Goal: Transaction & Acquisition: Purchase product/service

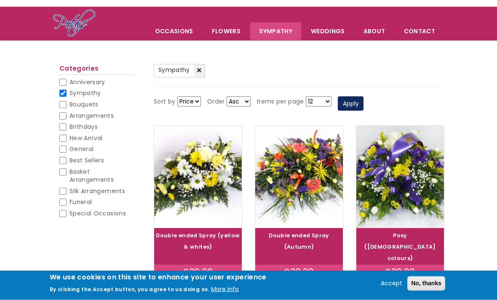
scroll to position [49, 0]
click at [62, 199] on input "Funeral" at bounding box center [62, 202] width 7 height 7
checkbox input "true"
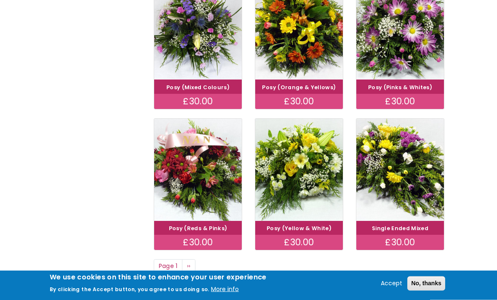
scroll to position [503, 0]
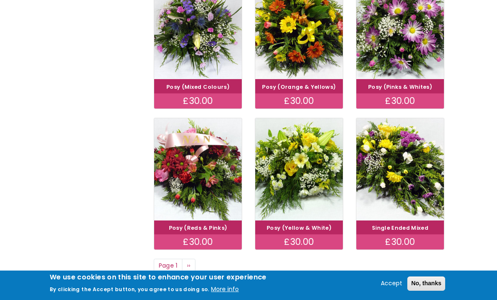
click at [408, 152] on img at bounding box center [400, 169] width 88 height 102
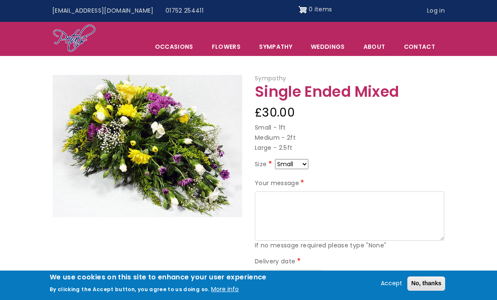
click at [296, 160] on select "Small Medium Large" at bounding box center [291, 164] width 33 height 10
select select "9"
click at [280, 44] on link "Sympathy" at bounding box center [275, 47] width 51 height 18
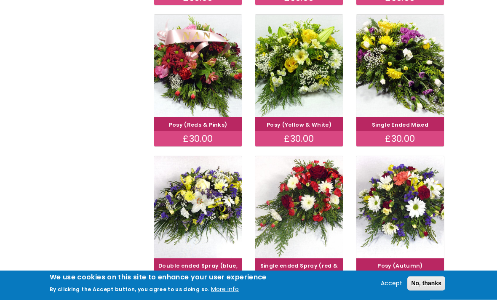
scroll to position [465, 0]
click at [199, 190] on img at bounding box center [198, 207] width 88 height 102
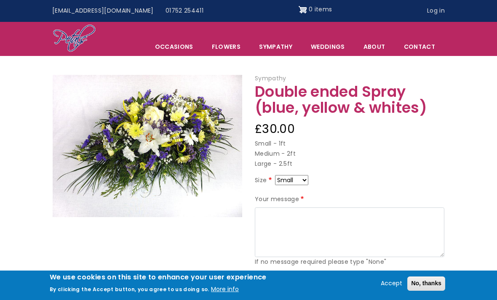
click at [308, 176] on select "Small Medium Large" at bounding box center [291, 180] width 33 height 10
select select "9"
